Goal: Information Seeking & Learning: Learn about a topic

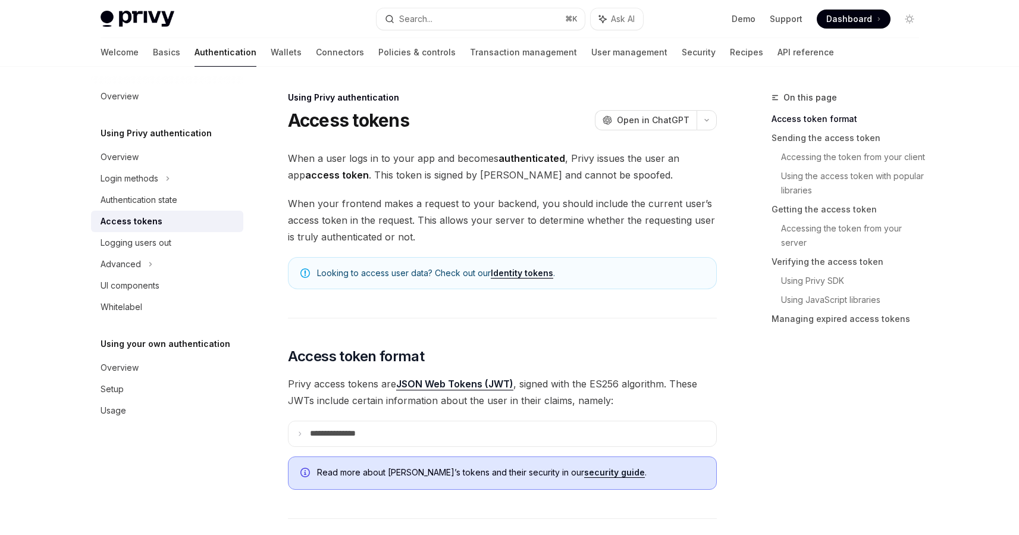
click at [678, 238] on span "When your frontend makes a request to your backend, you should include the curr…" at bounding box center [502, 220] width 429 height 50
click at [336, 444] on summary "**********" at bounding box center [502, 433] width 428 height 25
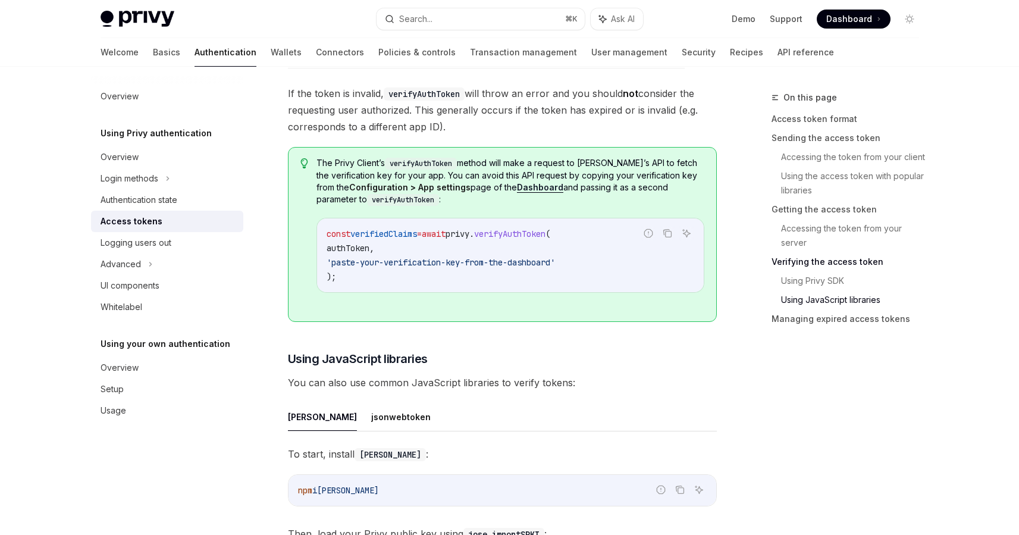
scroll to position [2886, 0]
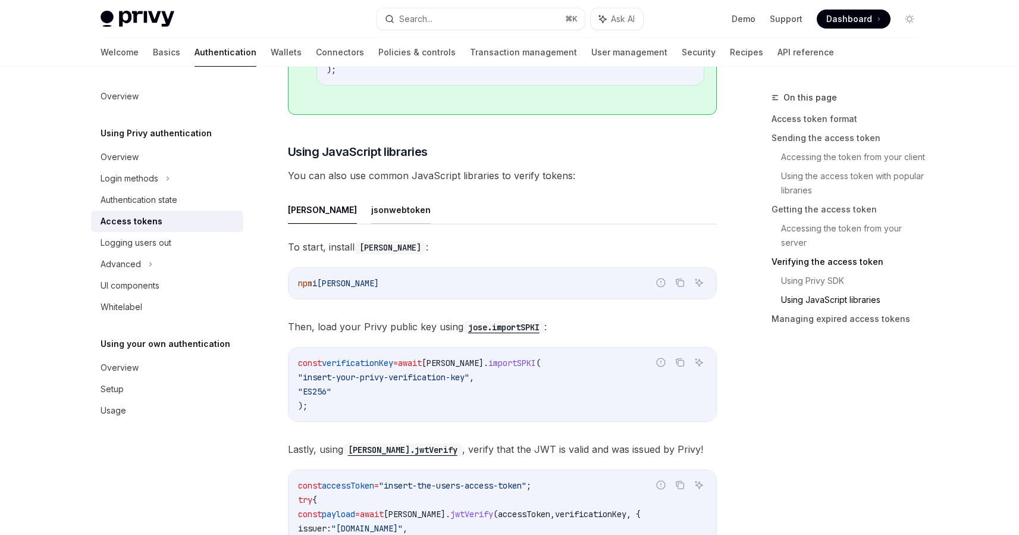
click at [371, 213] on button "jsonwebtoken" at bounding box center [400, 210] width 59 height 28
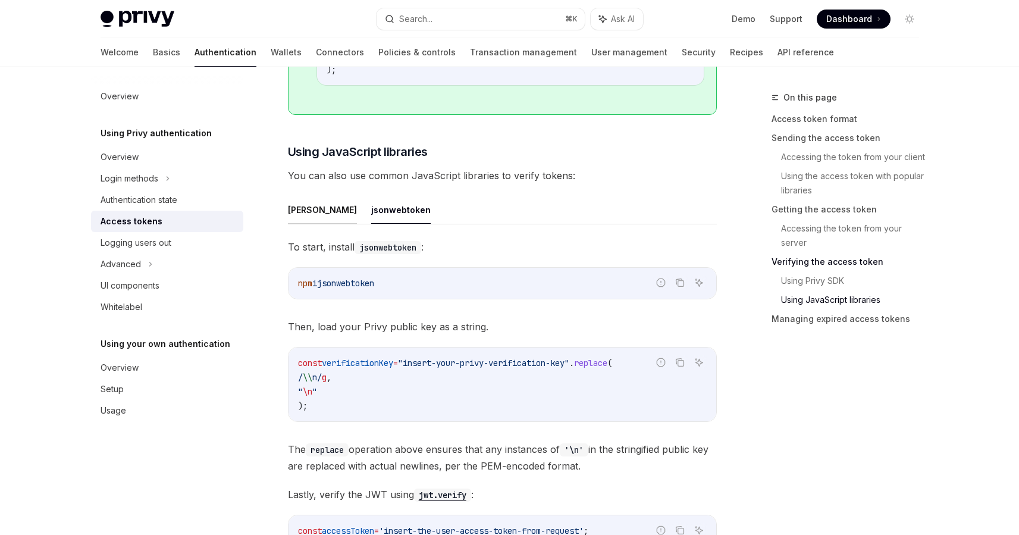
click at [297, 205] on button "jose" at bounding box center [322, 210] width 69 height 28
type textarea "*"
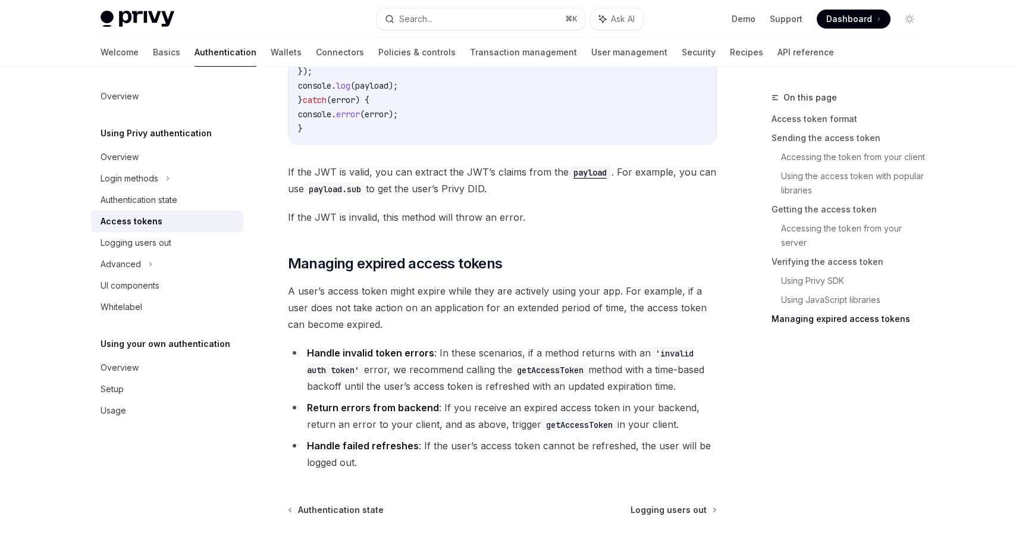
scroll to position [3482, 0]
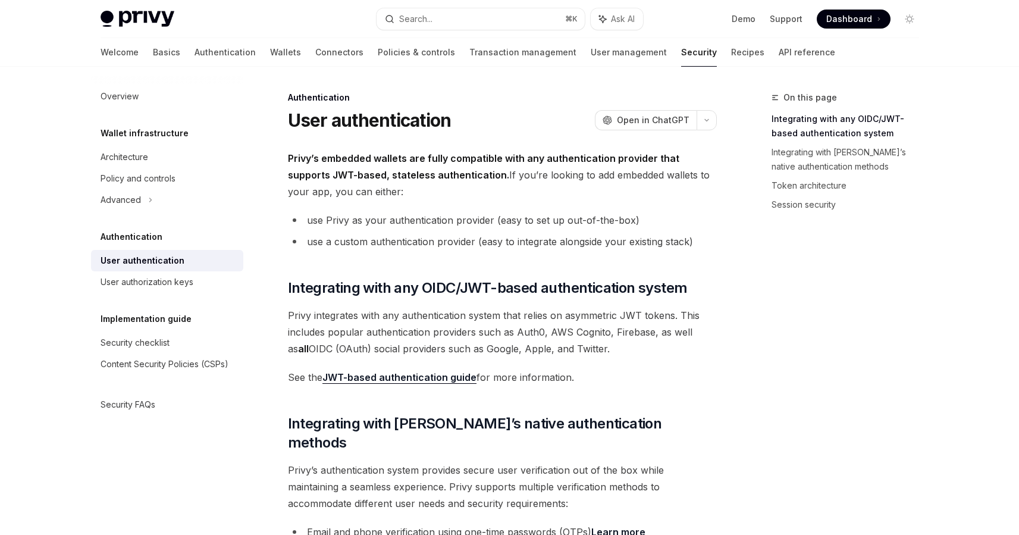
click at [549, 115] on div "User authentication OpenAI Open in ChatGPT" at bounding box center [502, 119] width 429 height 21
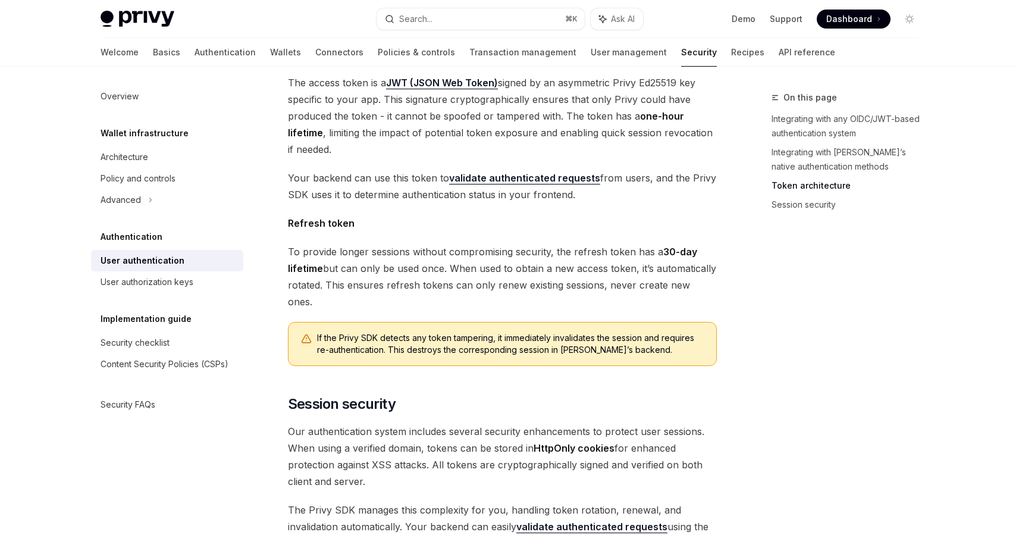
scroll to position [751, 0]
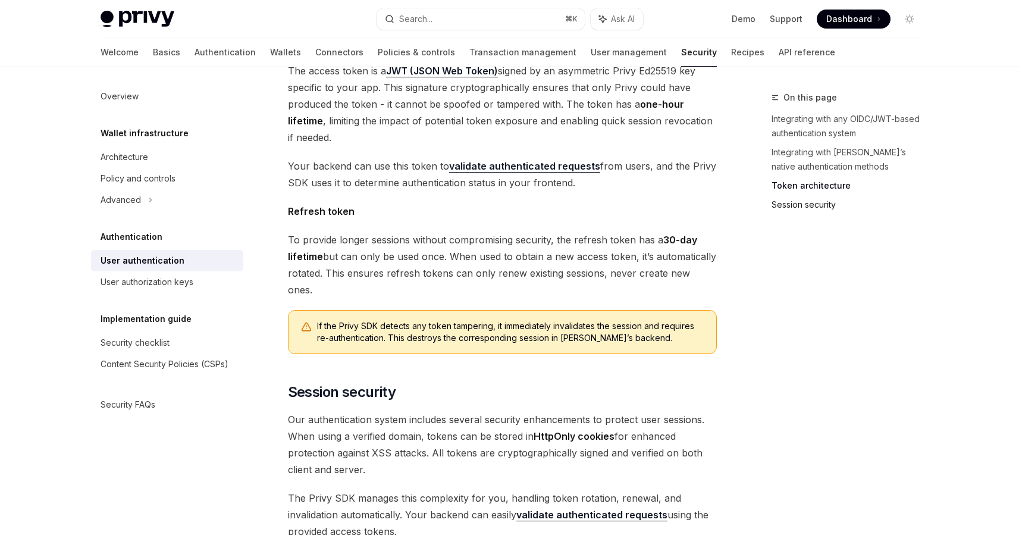
click at [816, 200] on link "Session security" at bounding box center [849, 204] width 157 height 19
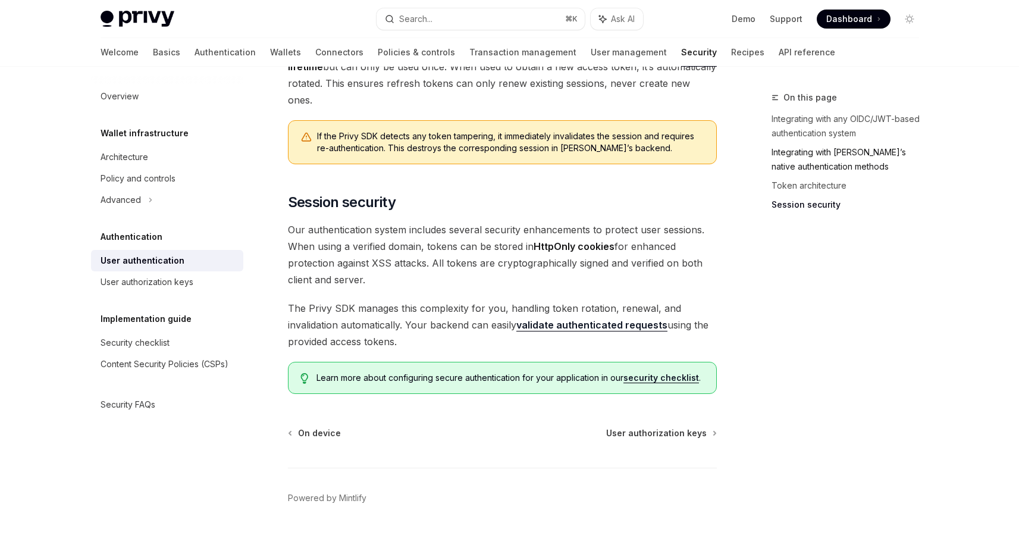
click at [831, 154] on link "Integrating with [PERSON_NAME]’s native authentication methods" at bounding box center [849, 159] width 157 height 33
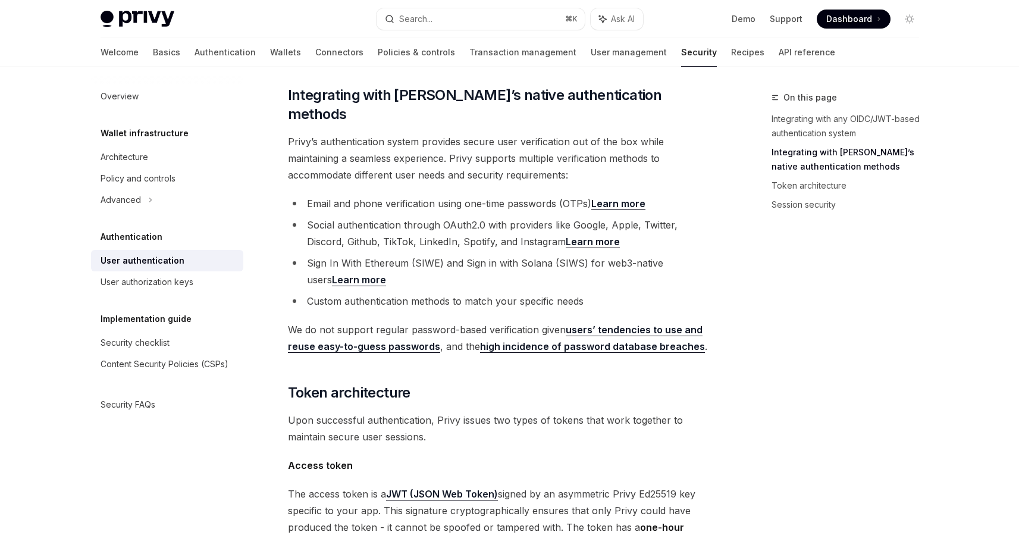
scroll to position [323, 0]
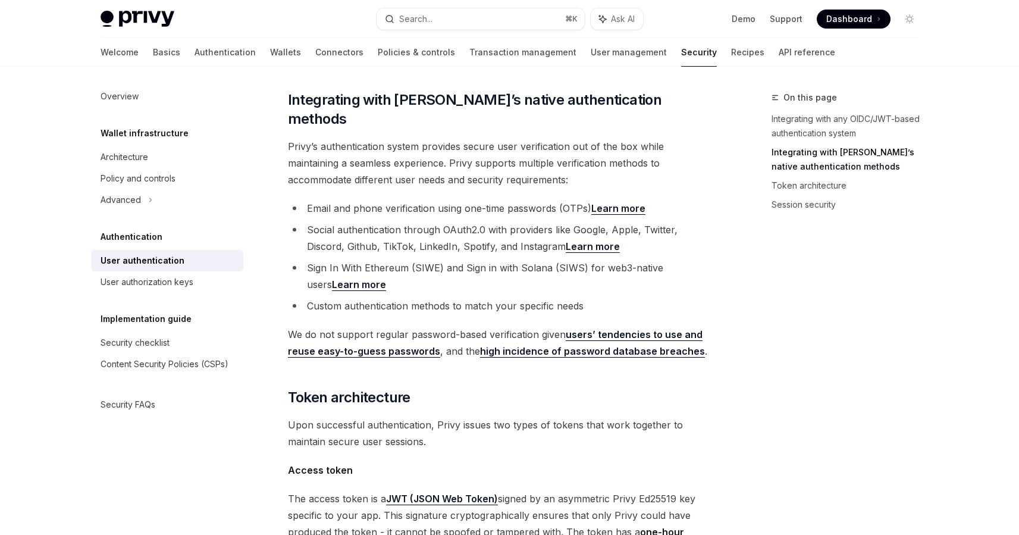
click at [609, 202] on link "Learn more" at bounding box center [618, 208] width 54 height 12
type textarea "*"
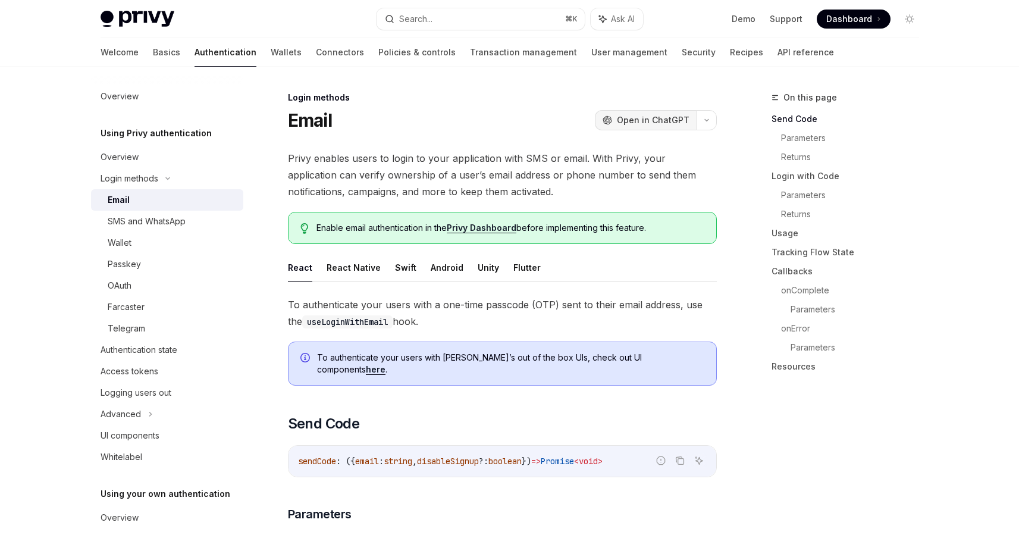
click at [671, 122] on span "Open in ChatGPT" at bounding box center [653, 120] width 73 height 12
